Goal: Transaction & Acquisition: Purchase product/service

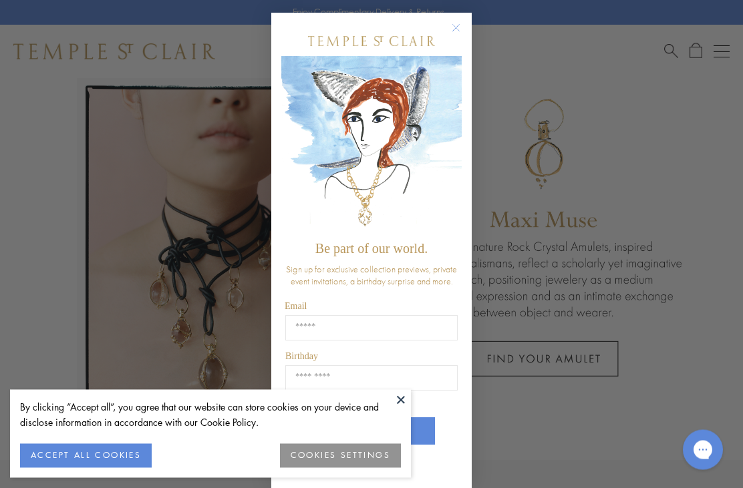
scroll to position [95, 0]
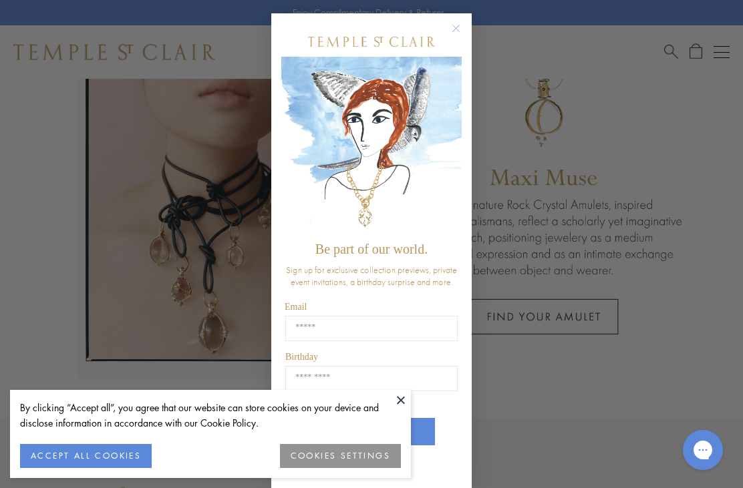
click at [434, 43] on img "POPUP Form" at bounding box center [371, 42] width 127 height 10
click at [450, 33] on circle "Close dialog" at bounding box center [456, 29] width 16 height 16
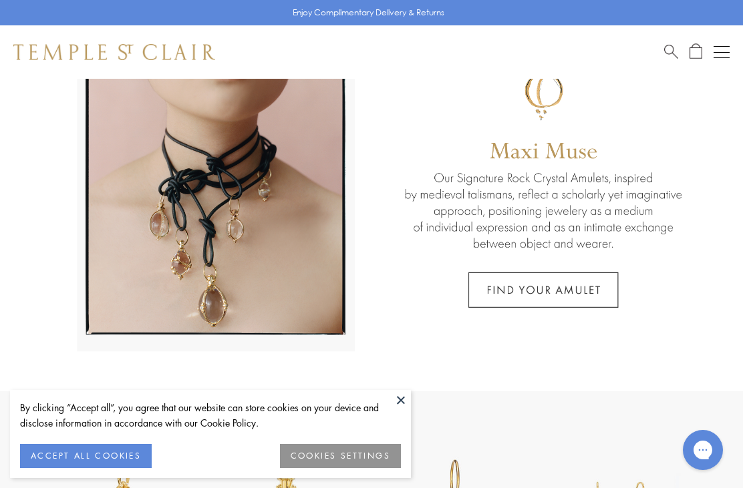
scroll to position [124, 0]
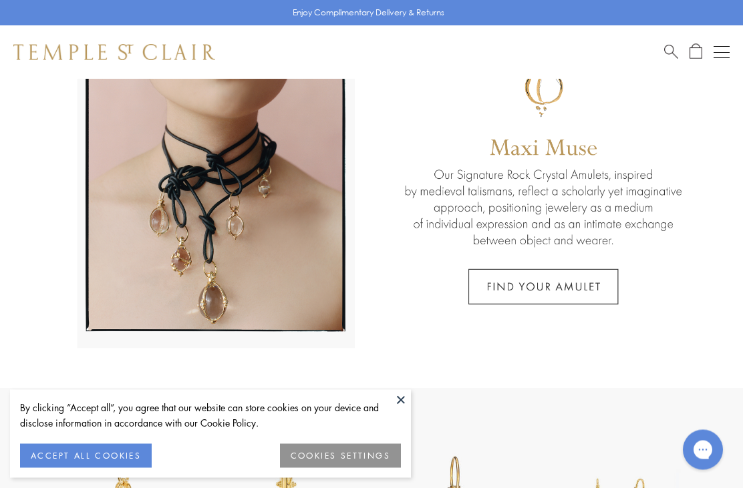
click at [615, 297] on link at bounding box center [371, 172] width 743 height 434
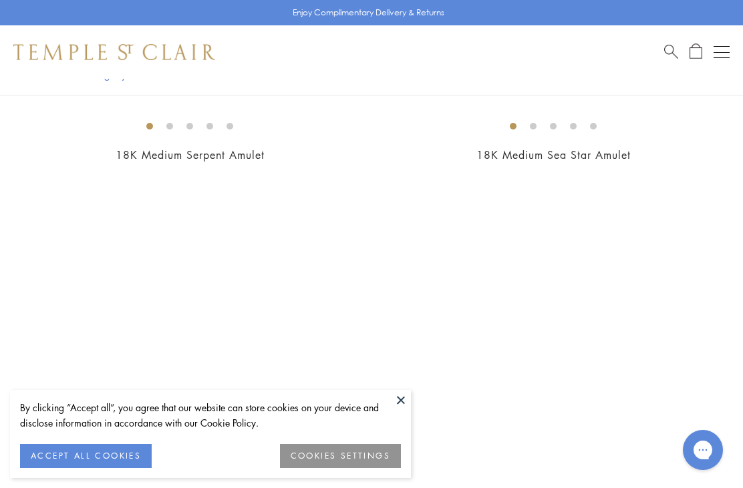
scroll to position [13103, 0]
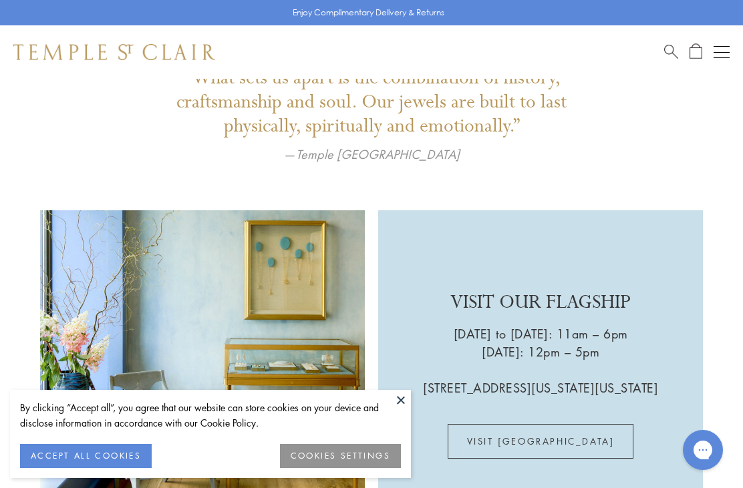
scroll to position [1768, 0]
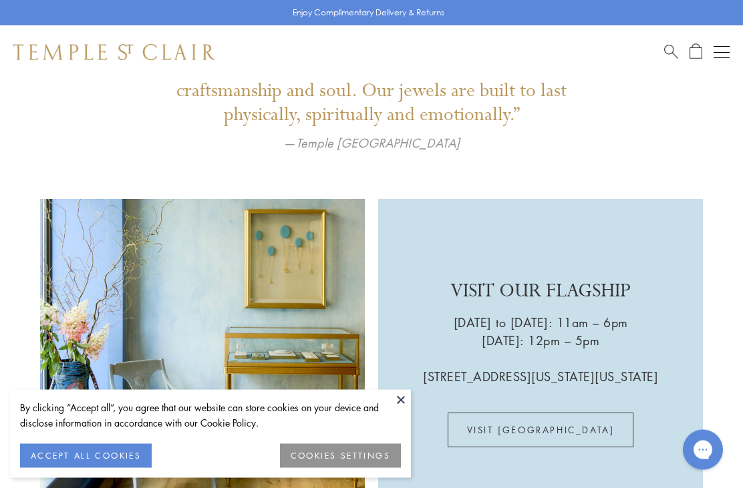
click at [720, 52] on div "Open navigation" at bounding box center [722, 52] width 16 height 1
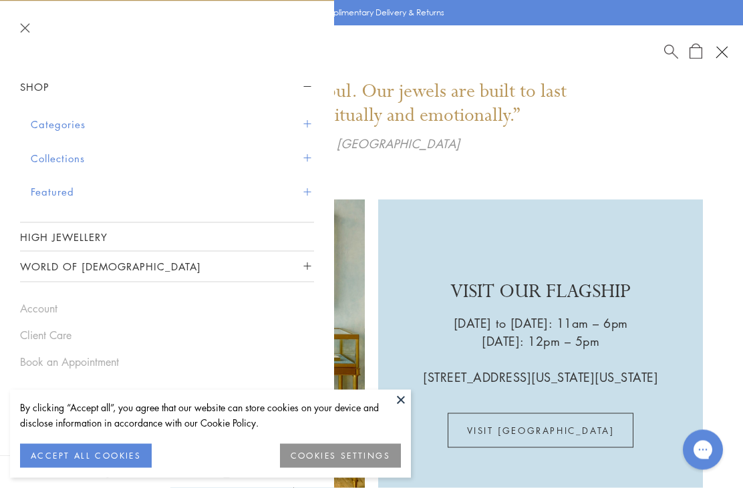
scroll to position [1768, 0]
click at [34, 126] on button "Categories" at bounding box center [172, 125] width 283 height 34
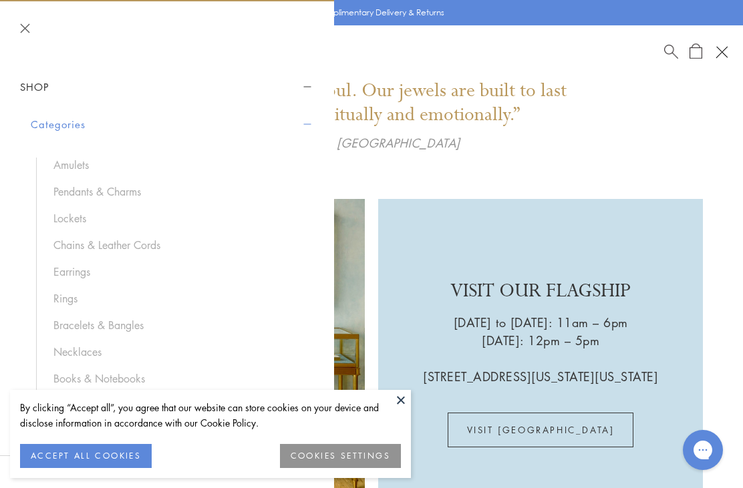
scroll to position [27, 0]
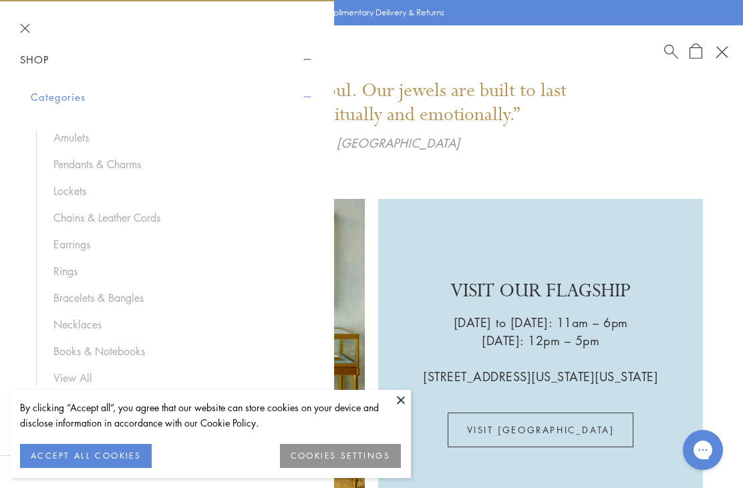
click at [60, 293] on link "Bracelets & Bangles" at bounding box center [176, 298] width 247 height 15
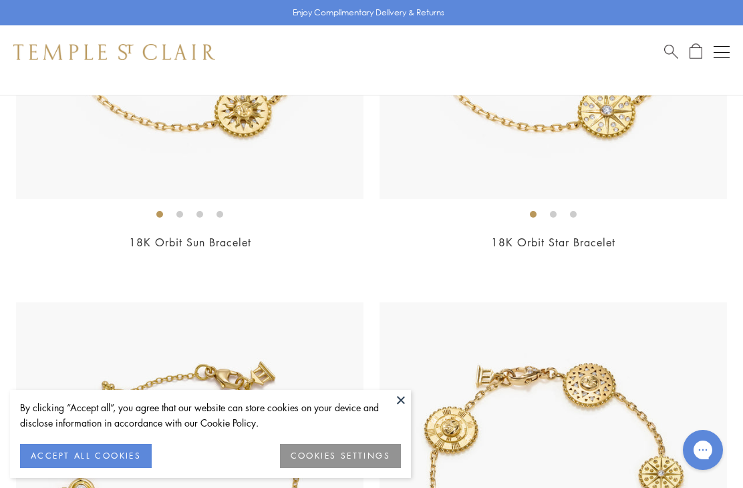
scroll to position [1611, 0]
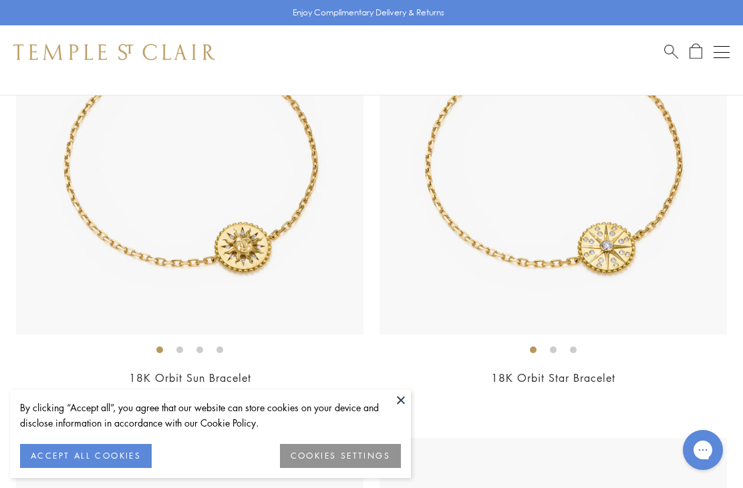
click at [71, 230] on img at bounding box center [189, 160] width 347 height 347
